Goal: Book appointment/travel/reservation

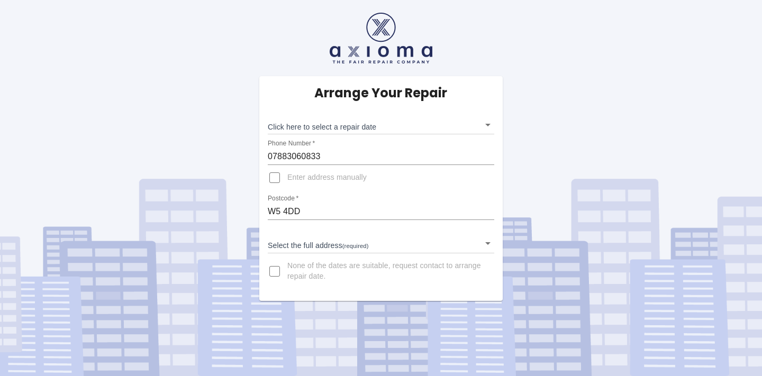
click at [379, 47] on img at bounding box center [381, 38] width 103 height 51
click at [279, 249] on body "Arrange Your Repair Click here to select a repair date ​ Phone Number   * 07883…" at bounding box center [381, 188] width 762 height 376
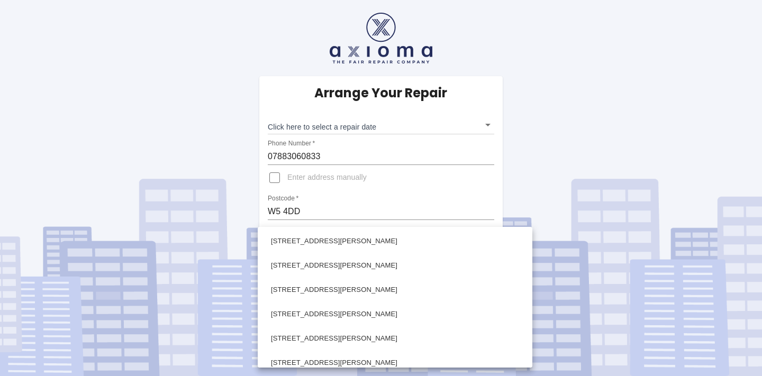
scroll to position [192, 0]
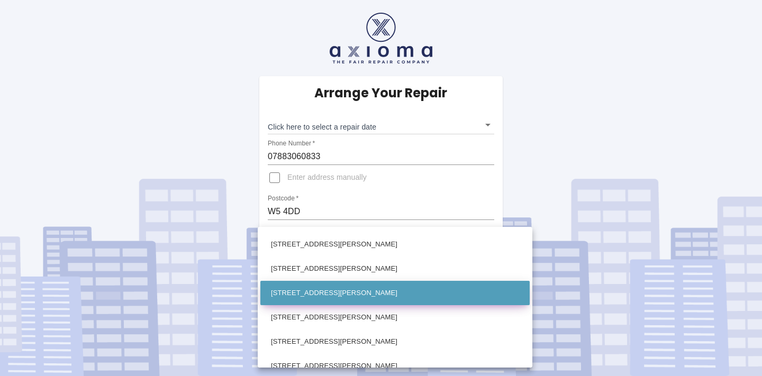
click at [308, 290] on li "139 Murray Road London" at bounding box center [394, 293] width 269 height 24
type input "139 Murray Road London"
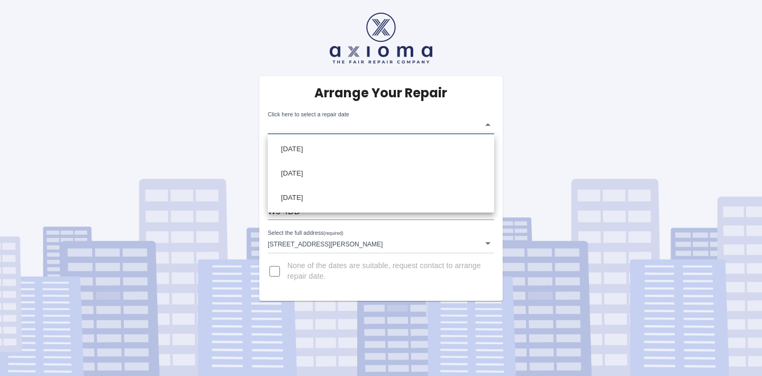
click at [384, 127] on body "Arrange Your Repair Click here to select a repair date ​ Phone Number   * 07883…" at bounding box center [381, 188] width 762 height 376
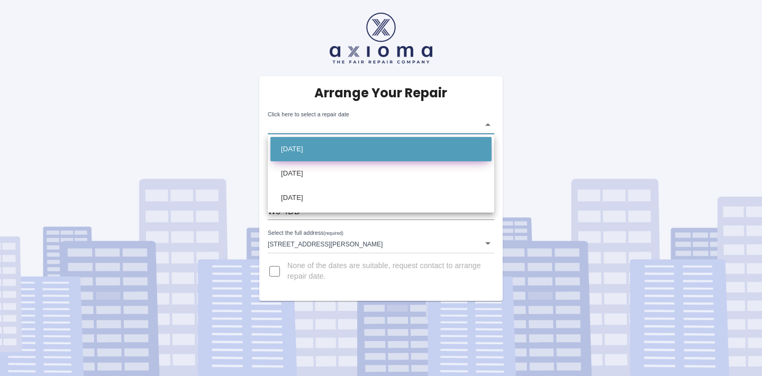
click at [350, 151] on li "Tue Oct 21 2025" at bounding box center [380, 149] width 221 height 24
type input "2025-10-21T00:00:00.000Z"
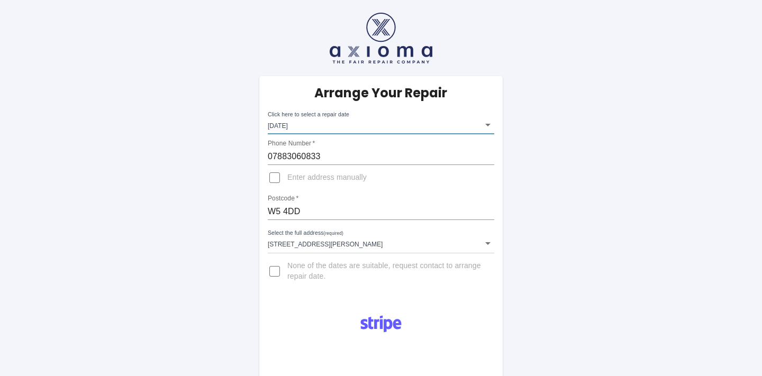
scroll to position [0, 0]
